Goal: Complete application form

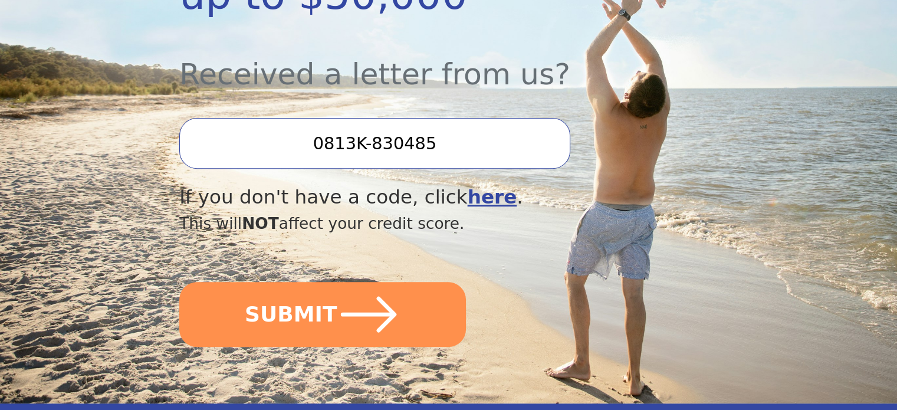
scroll to position [413, 0]
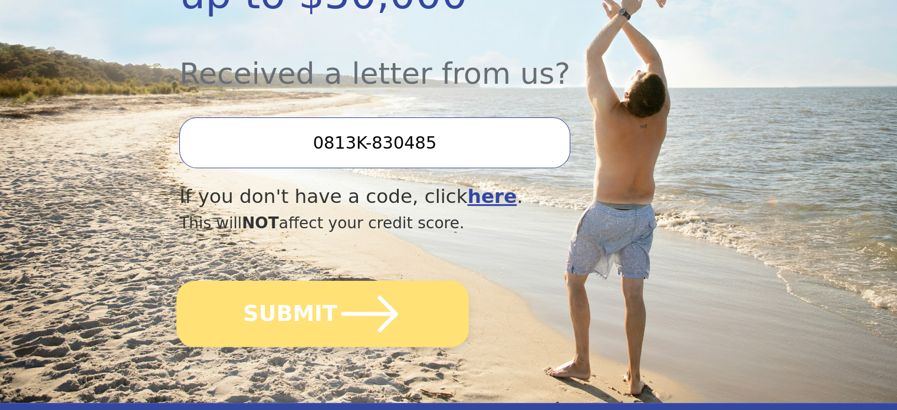
click at [413, 281] on button "SUBMIT" at bounding box center [322, 314] width 292 height 66
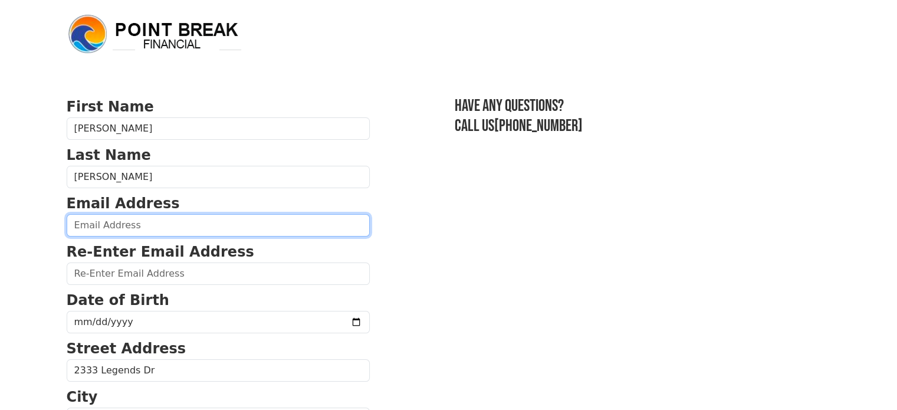
click at [107, 232] on input "email" at bounding box center [218, 225] width 303 height 22
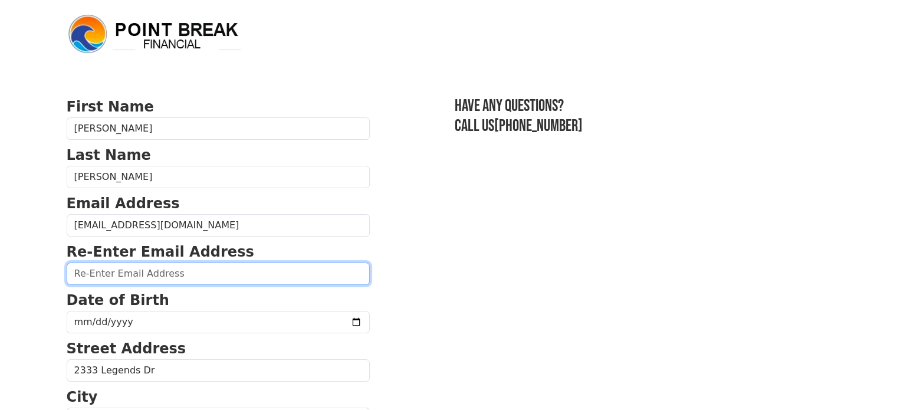
click at [114, 268] on input "email" at bounding box center [218, 273] width 303 height 22
click at [149, 271] on input "email" at bounding box center [218, 273] width 303 height 22
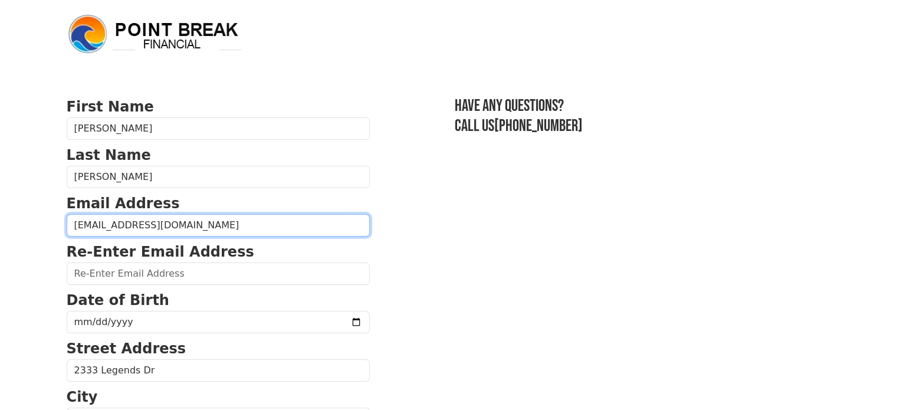
click at [200, 231] on input "[EMAIL_ADDRESS][DOMAIN_NAME]" at bounding box center [218, 225] width 303 height 22
type input "c"
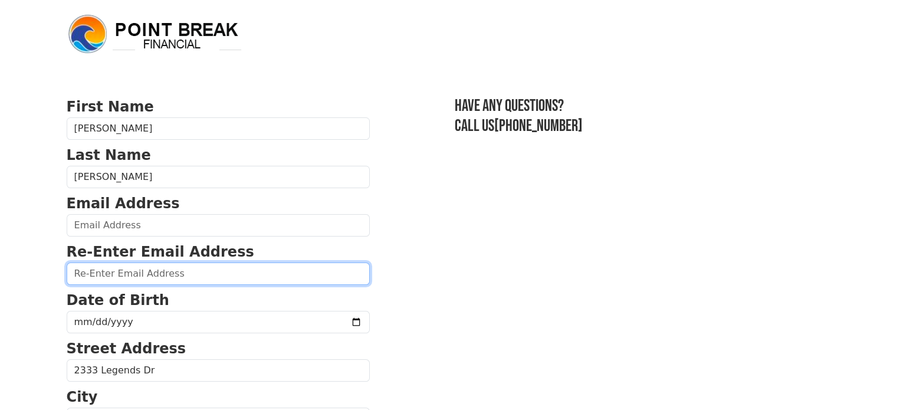
click at [182, 279] on input "email" at bounding box center [218, 273] width 303 height 22
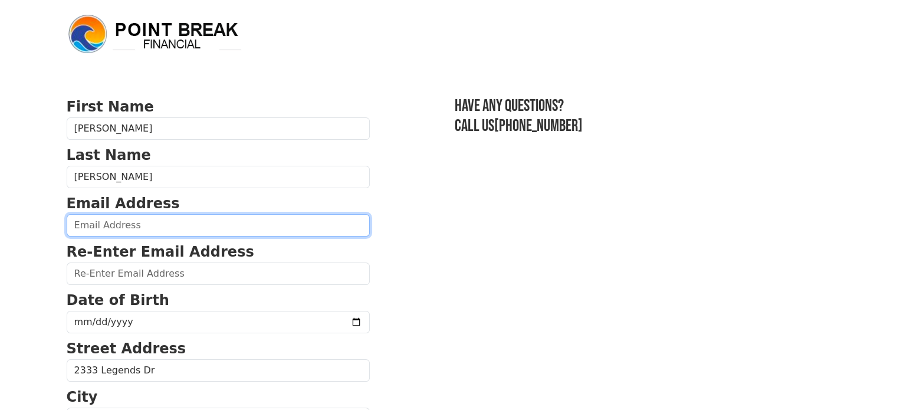
click at [158, 220] on input "email" at bounding box center [218, 225] width 303 height 22
type input "[PERSON_NAME][EMAIL_ADDRESS][PERSON_NAME][DOMAIN_NAME]"
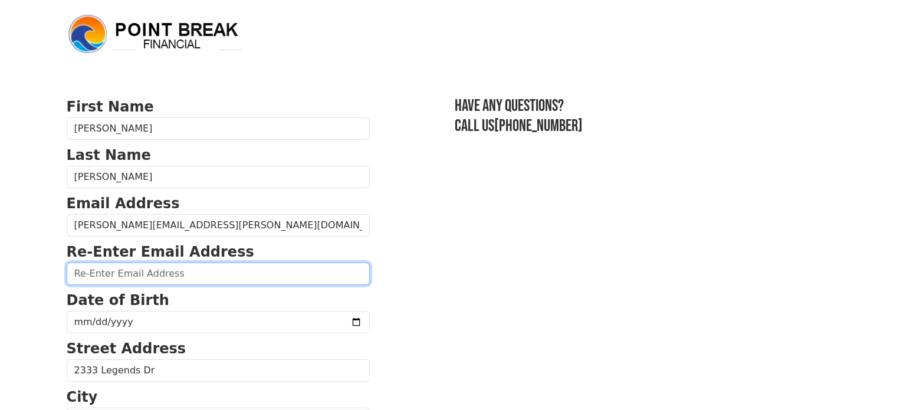
click at [131, 275] on input "email" at bounding box center [218, 273] width 303 height 22
type input "[PERSON_NAME][EMAIL_ADDRESS][PERSON_NAME][DOMAIN_NAME]"
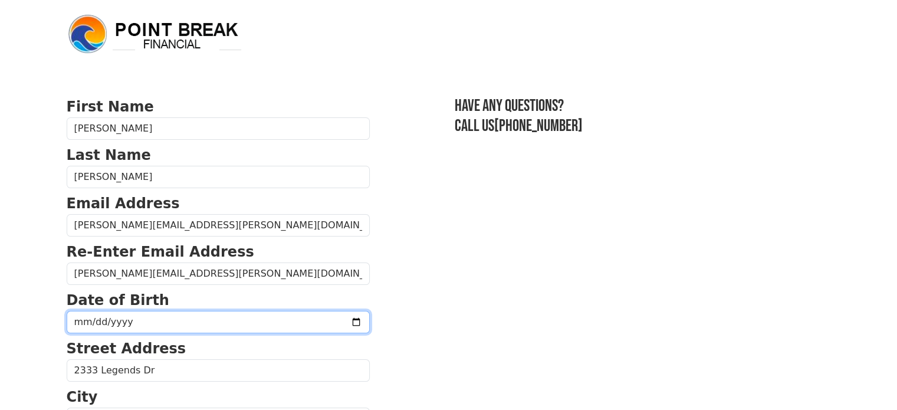
click at [104, 323] on input "date" at bounding box center [218, 322] width 303 height 22
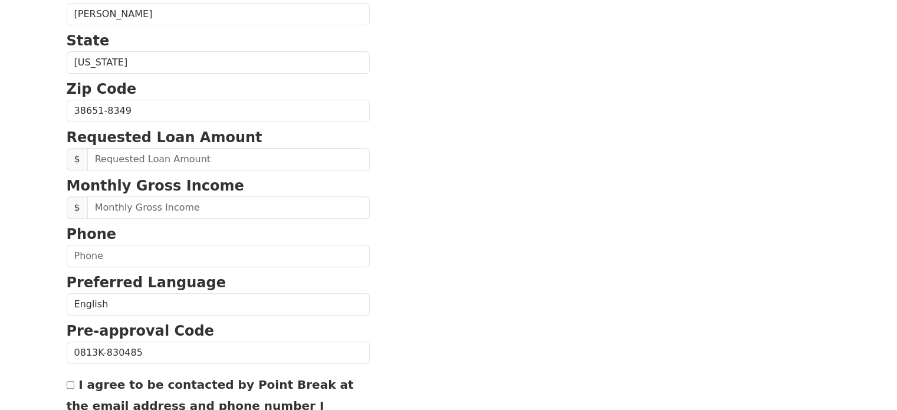
scroll to position [405, 0]
type input "197250-03-11"
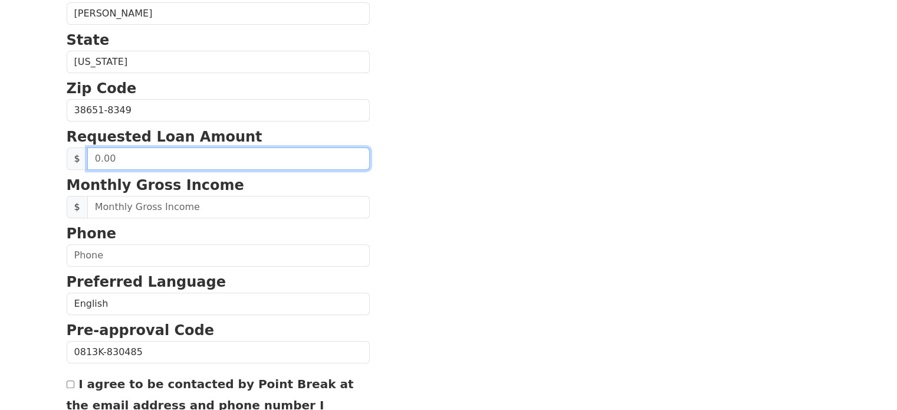
click at [122, 157] on input "text" at bounding box center [228, 158] width 282 height 22
type input "50,000.00"
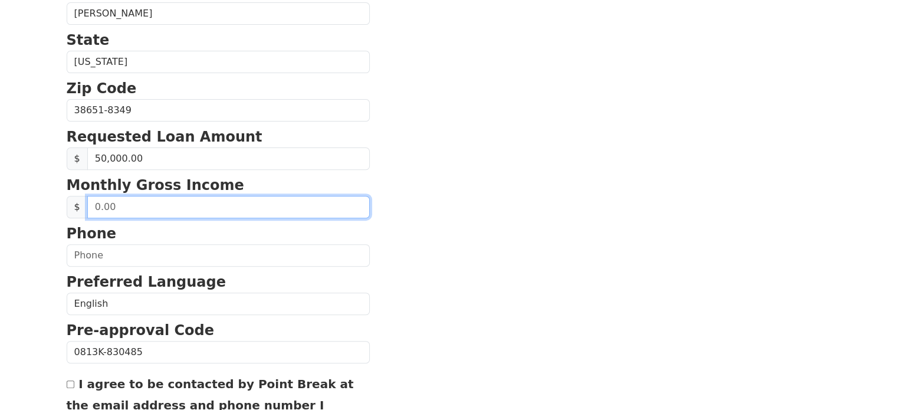
click at [134, 202] on input "text" at bounding box center [228, 207] width 282 height 22
type input "8,800.00"
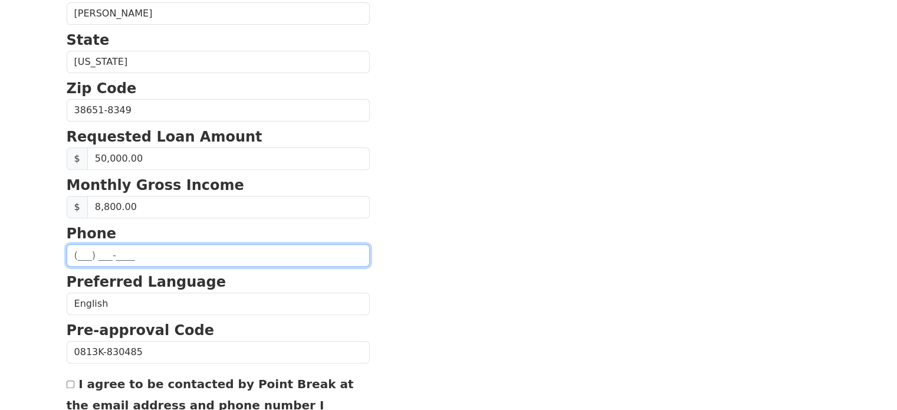
click at [111, 251] on input "text" at bounding box center [218, 255] width 303 height 22
type input "[PHONE_NUMBER]"
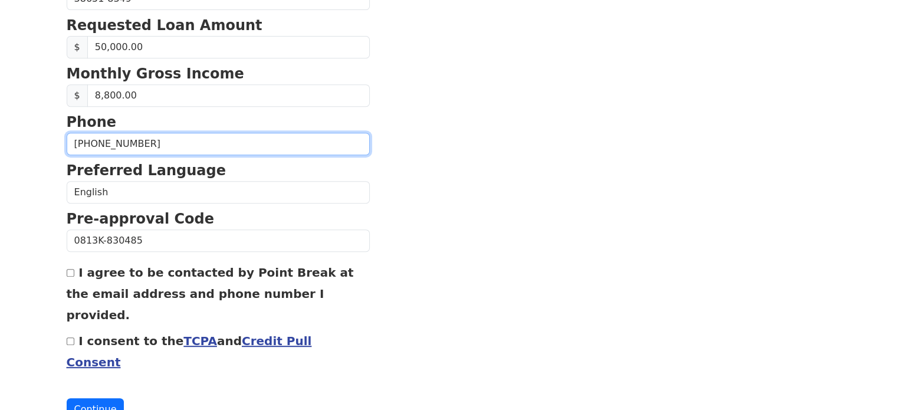
scroll to position [525, 0]
